Goal: Check status: Check status

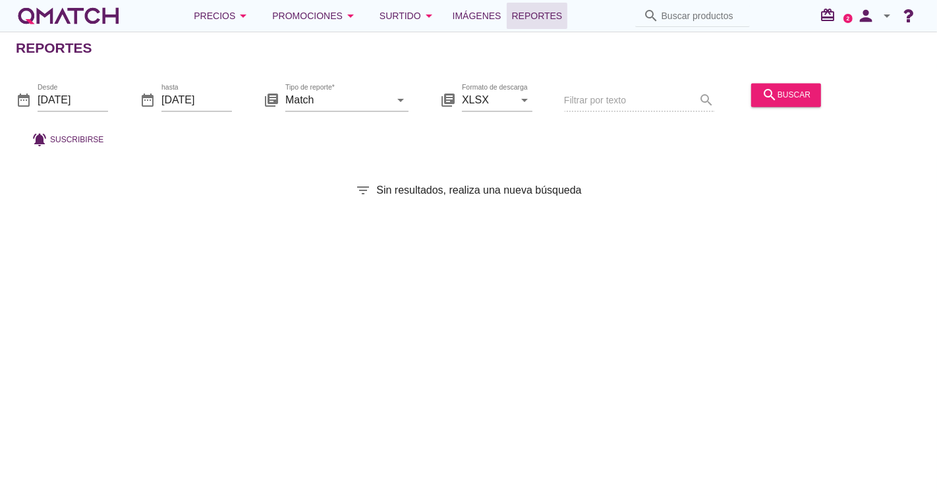
click at [708, 11] on input "Buscar productos" at bounding box center [701, 15] width 80 height 21
paste input "7801610323236"
type input "7801610323236"
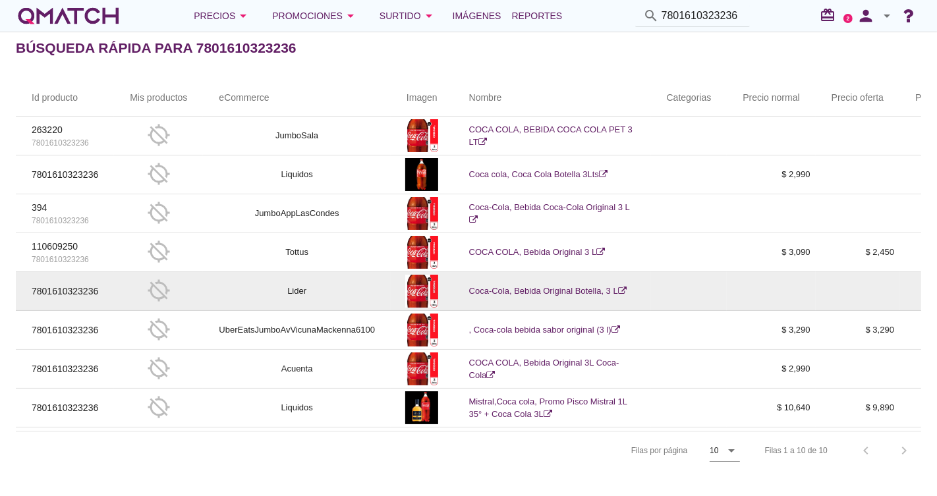
click at [587, 292] on link "Coca-Cola, Bebida Original Botella, 3 L" at bounding box center [547, 291] width 157 height 10
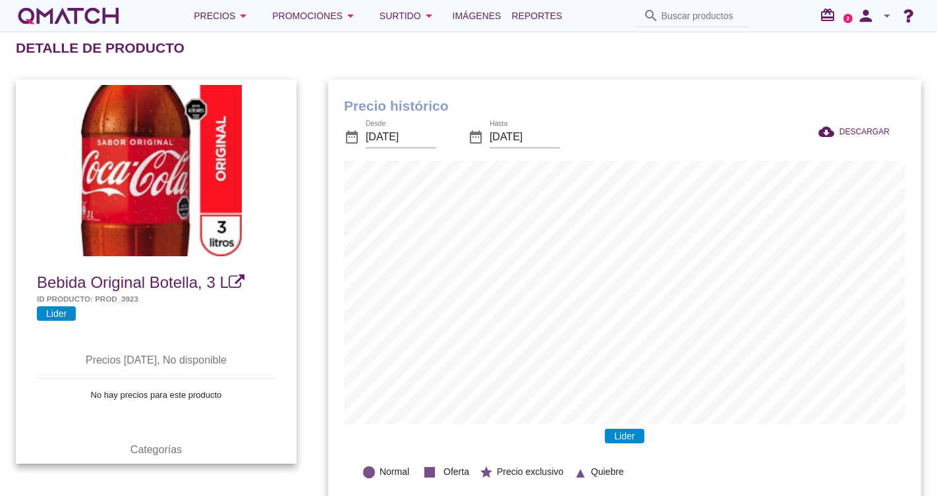
scroll to position [432, 593]
click at [405, 141] on input "[DATE]" at bounding box center [401, 136] width 70 height 21
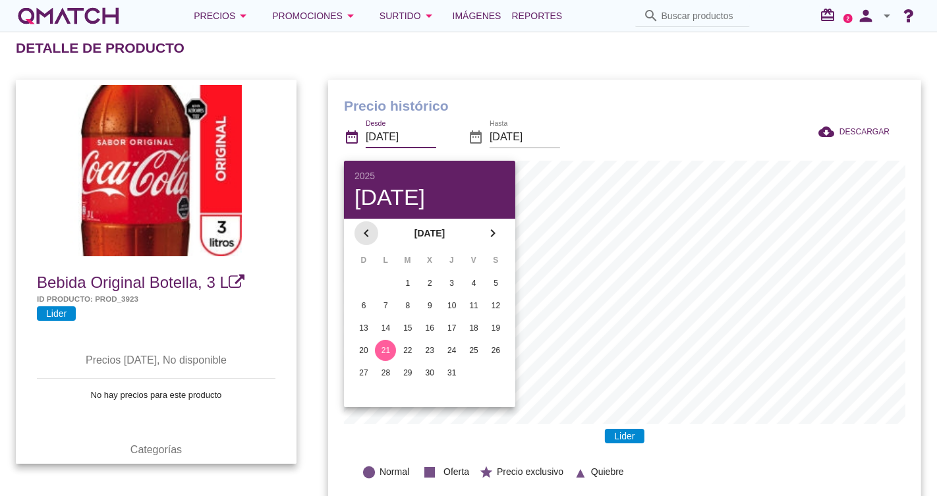
click at [365, 230] on icon "chevron_left" at bounding box center [366, 233] width 16 height 16
click at [365, 231] on icon "chevron_left" at bounding box center [366, 233] width 16 height 16
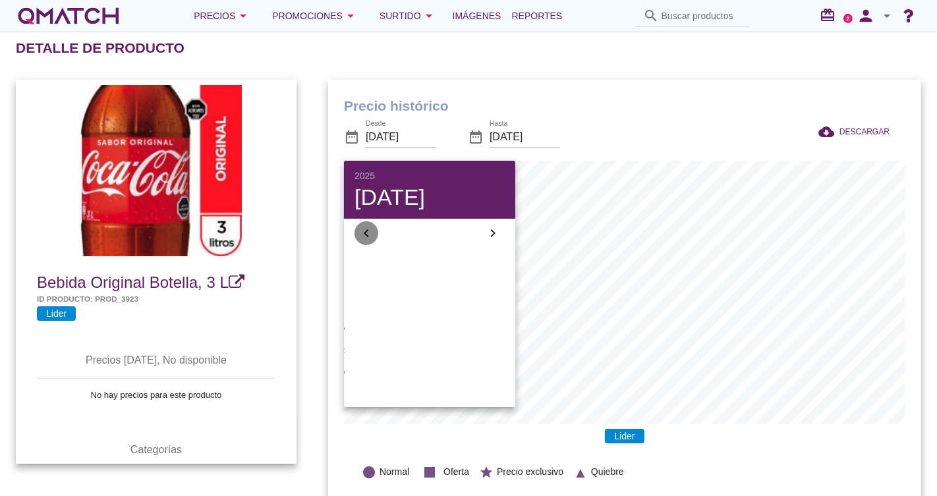
click at [365, 231] on icon "chevron_left" at bounding box center [366, 233] width 16 height 16
click at [366, 231] on icon "chevron_left" at bounding box center [366, 233] width 16 height 16
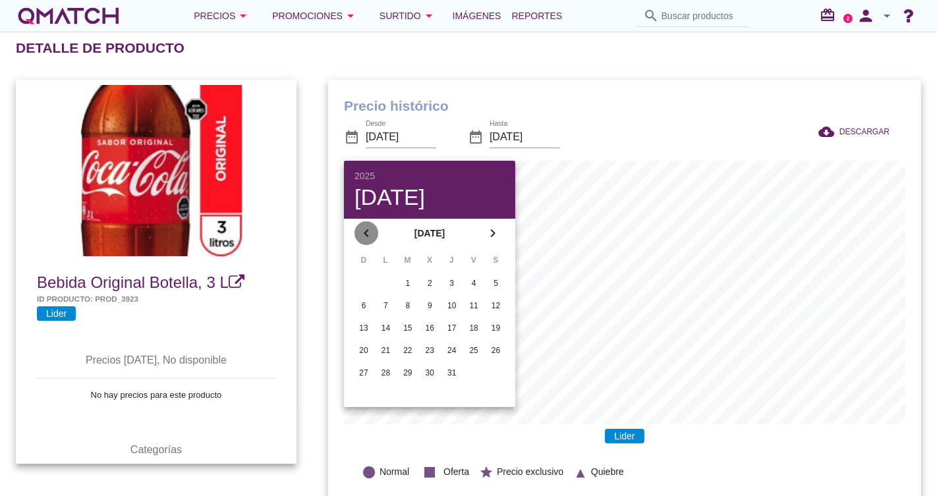
click at [366, 231] on icon "chevron_left" at bounding box center [366, 233] width 16 height 16
click at [391, 281] on div "1" at bounding box center [385, 283] width 21 height 12
type input "[DATE]"
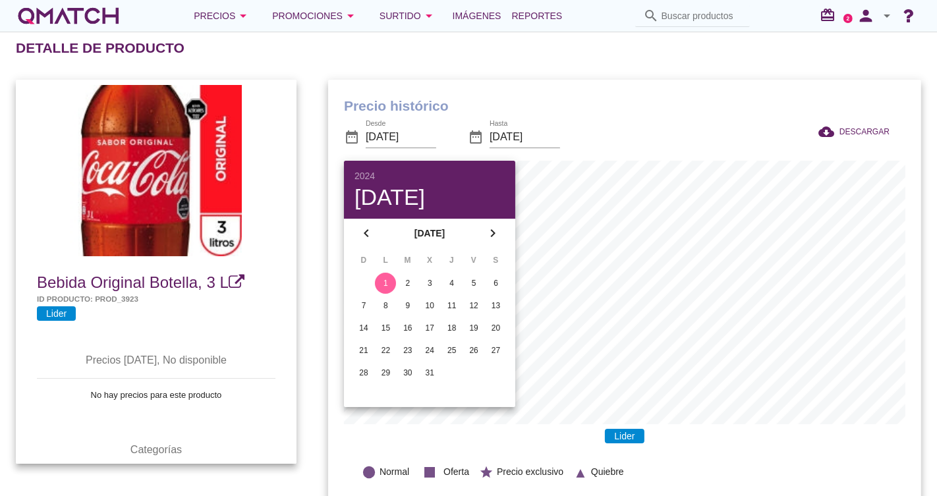
click at [722, 118] on div at bounding box center [741, 138] width 121 height 45
